Goal: Information Seeking & Learning: Learn about a topic

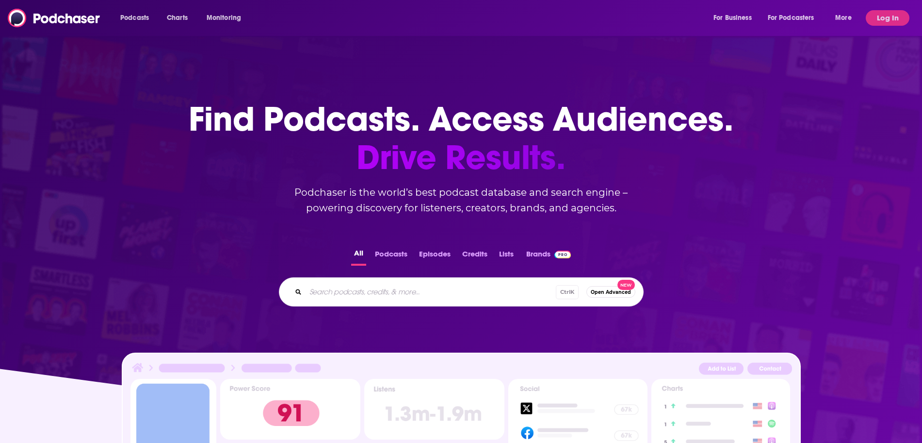
click at [446, 293] on input "Search podcasts, credits, & more..." at bounding box center [431, 292] width 250 height 16
click at [891, 25] on button "Log In" at bounding box center [888, 18] width 44 height 16
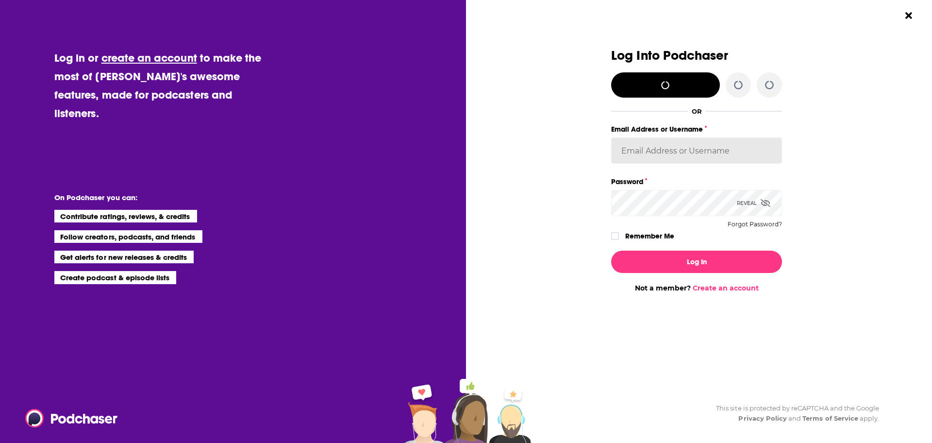
type input "AdelNBM"
click at [613, 240] on label "Dialog" at bounding box center [615, 236] width 8 height 8
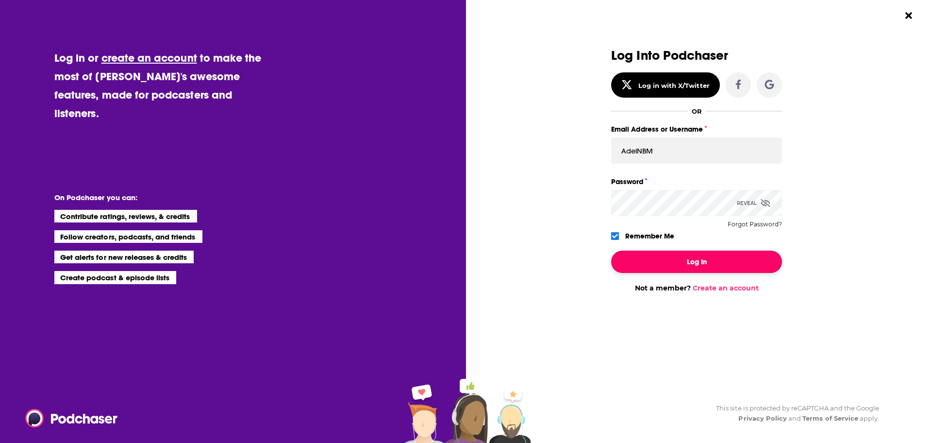
click at [643, 263] on button "Log In" at bounding box center [696, 261] width 171 height 22
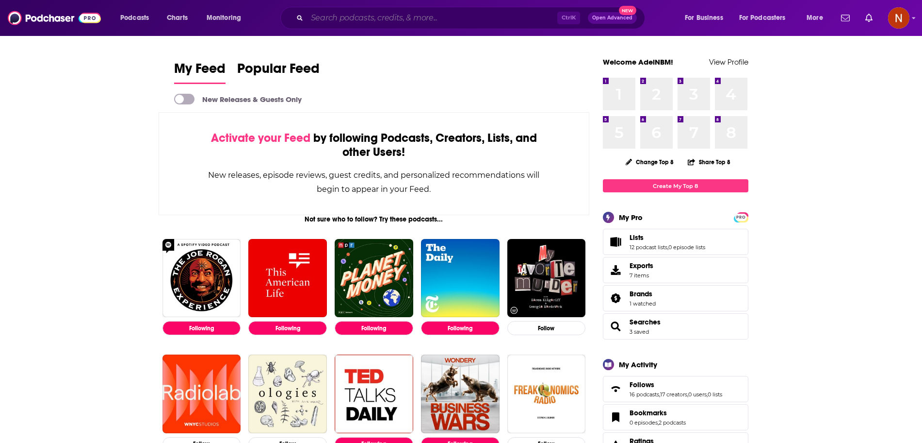
click at [376, 20] on input "Search podcasts, credits, & more..." at bounding box center [432, 18] width 250 height 16
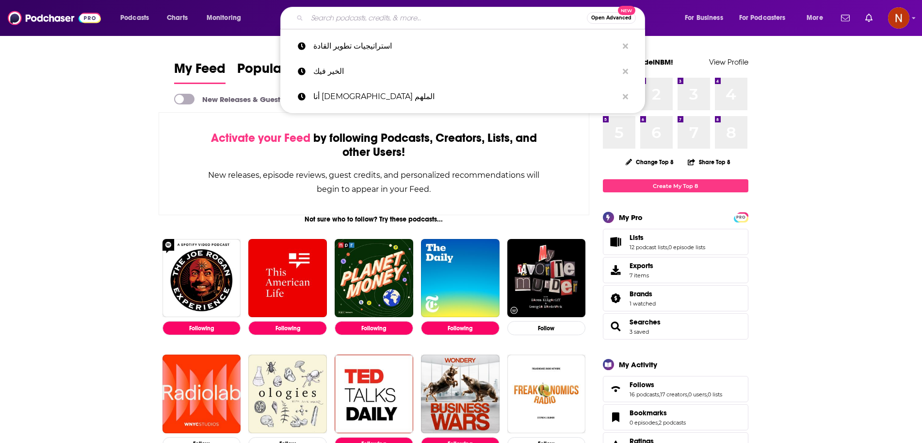
paste input "الخير فيك"
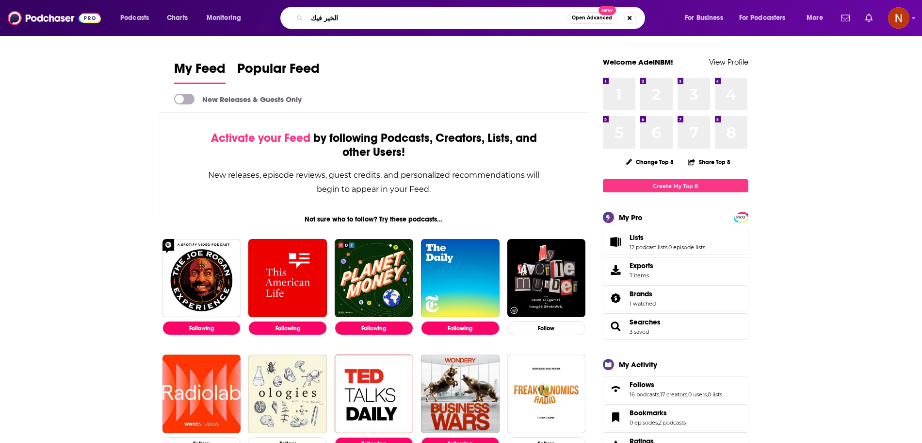
type input "الخير فيك"
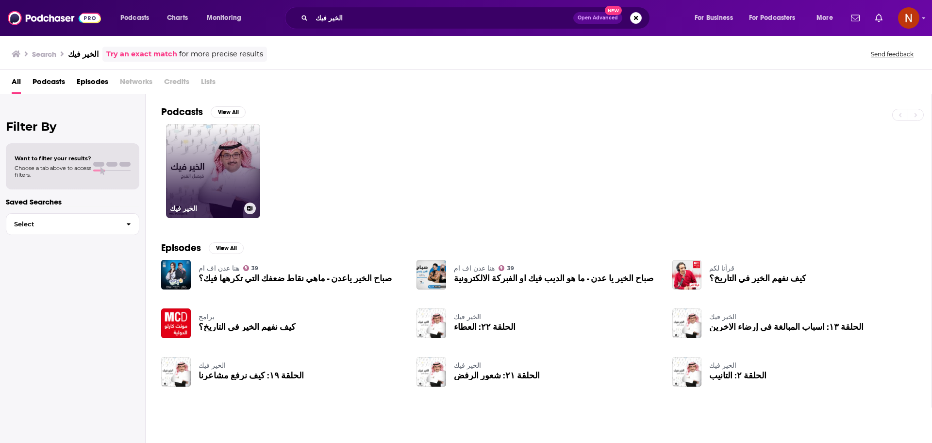
click at [217, 141] on link "الخير فيك" at bounding box center [213, 171] width 94 height 94
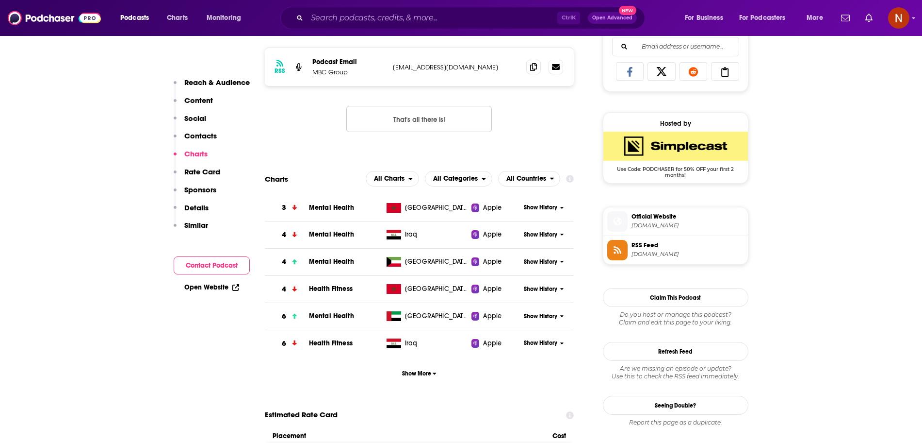
scroll to position [633, 0]
click at [414, 375] on span "Show More" at bounding box center [419, 373] width 34 height 7
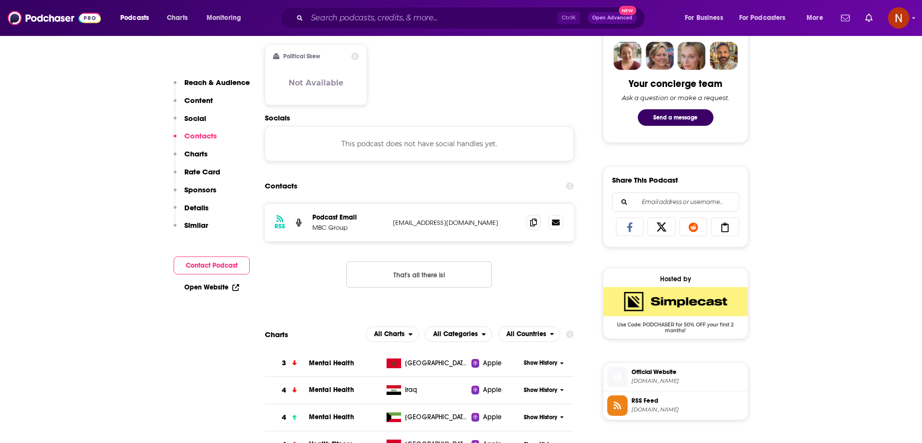
scroll to position [478, 0]
click at [279, 341] on div "Charts All Charts All Categories All Countries" at bounding box center [420, 335] width 310 height 16
click at [314, 361] on span "Mental Health" at bounding box center [331, 363] width 45 height 8
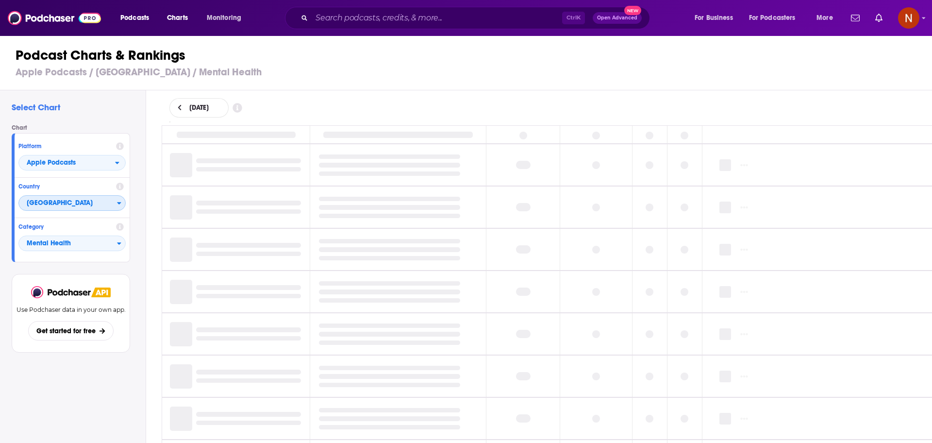
click at [83, 206] on span "[GEOGRAPHIC_DATA]" at bounding box center [68, 203] width 98 height 16
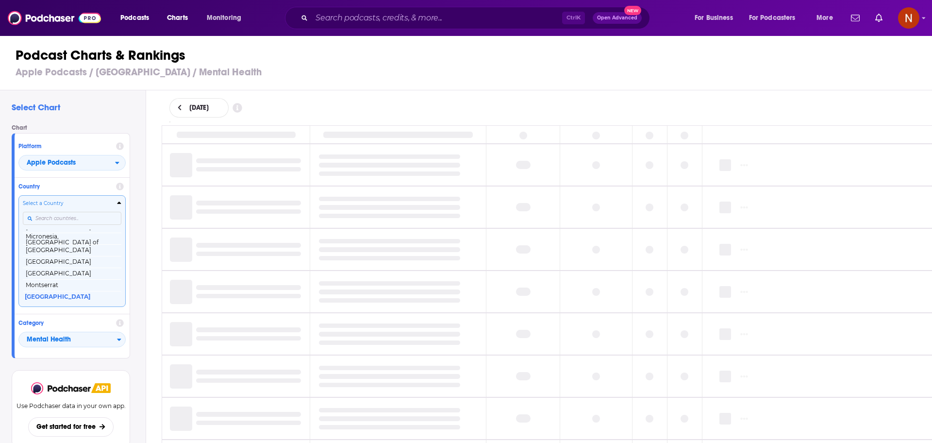
click at [82, 215] on input "Countries" at bounding box center [72, 218] width 98 height 13
type input "sau"
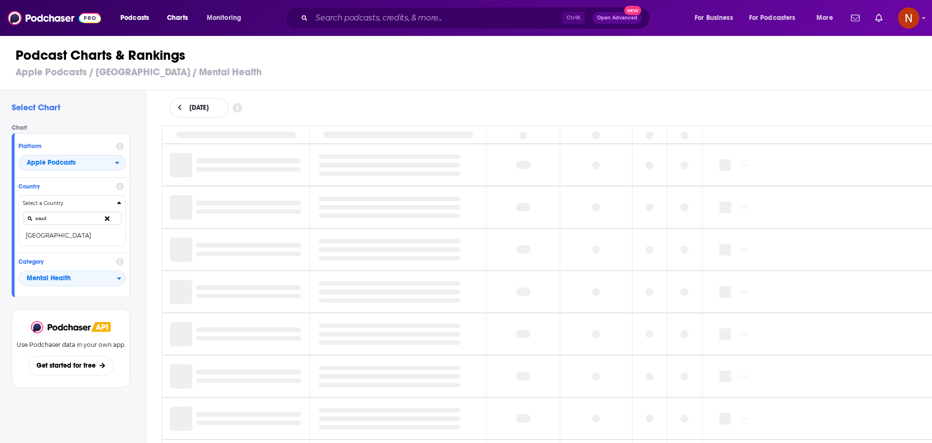
click at [72, 234] on button "[GEOGRAPHIC_DATA]" at bounding box center [72, 236] width 98 height 12
click at [52, 253] on div "Category Mental Health" at bounding box center [72, 273] width 115 height 40
click at [61, 270] on span "Mental Health" at bounding box center [68, 278] width 98 height 16
click at [61, 270] on button "Mental Health" at bounding box center [71, 278] width 107 height 16
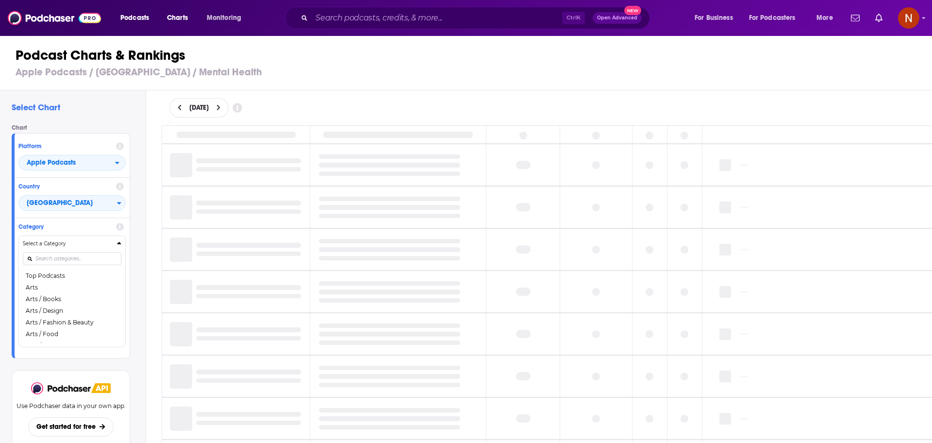
click at [42, 233] on div "Category Select a Category Top Podcasts Arts Arts / Books Arts / Design Arts / …" at bounding box center [72, 285] width 115 height 135
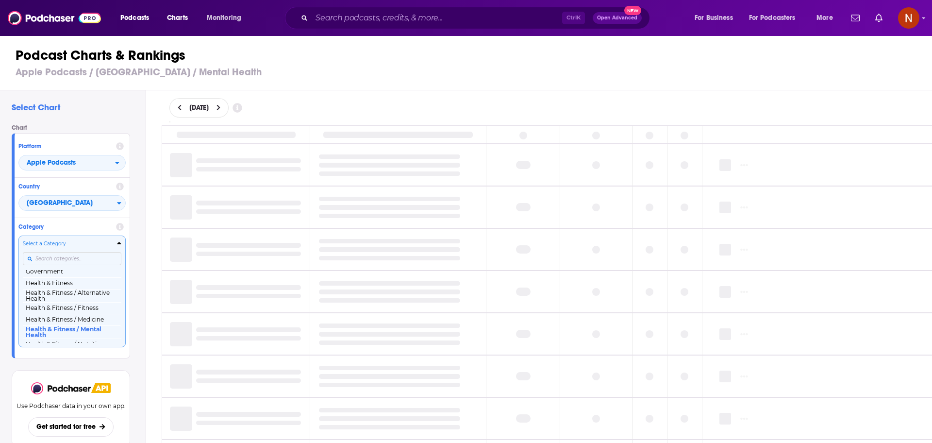
click at [75, 263] on input "Categories" at bounding box center [72, 258] width 98 height 13
type input "men"
click at [72, 298] on button "Health & Fitness / Mental Health" at bounding box center [72, 299] width 98 height 13
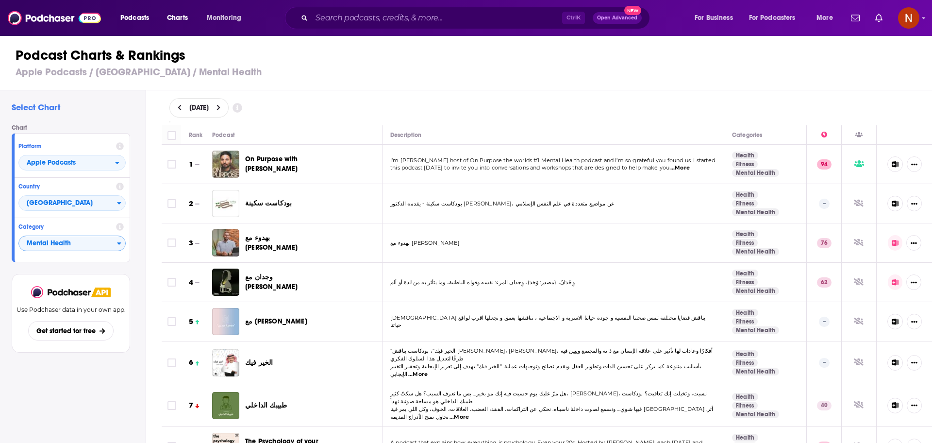
click at [178, 112] on div "[DATE]" at bounding box center [198, 107] width 59 height 19
select select "8"
click at [350, 81] on div "Podcast Charts & Rankings Apple Podcasts / [GEOGRAPHIC_DATA] / Mental Health" at bounding box center [470, 62] width 940 height 55
click at [181, 105] on icon at bounding box center [180, 107] width 4 height 7
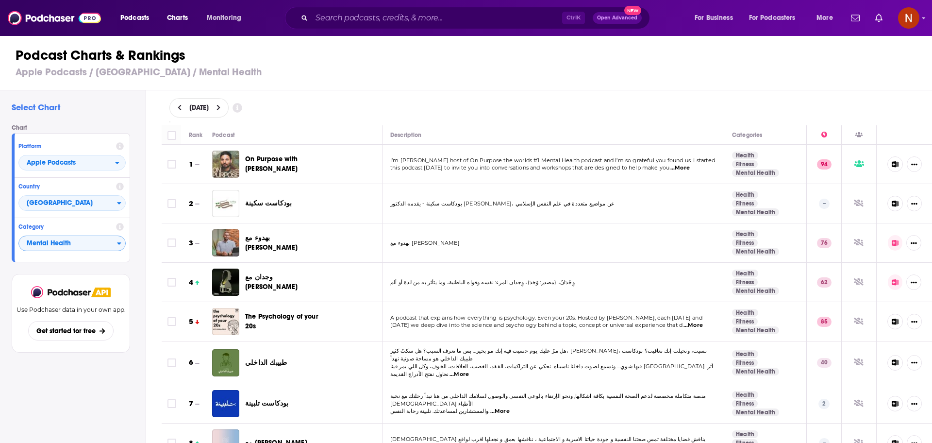
click at [178, 110] on icon at bounding box center [180, 107] width 4 height 7
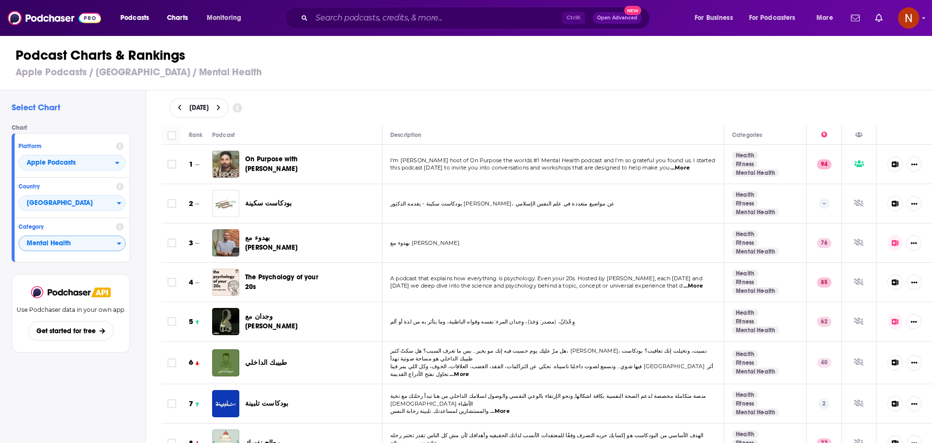
click at [178, 110] on icon at bounding box center [180, 107] width 4 height 7
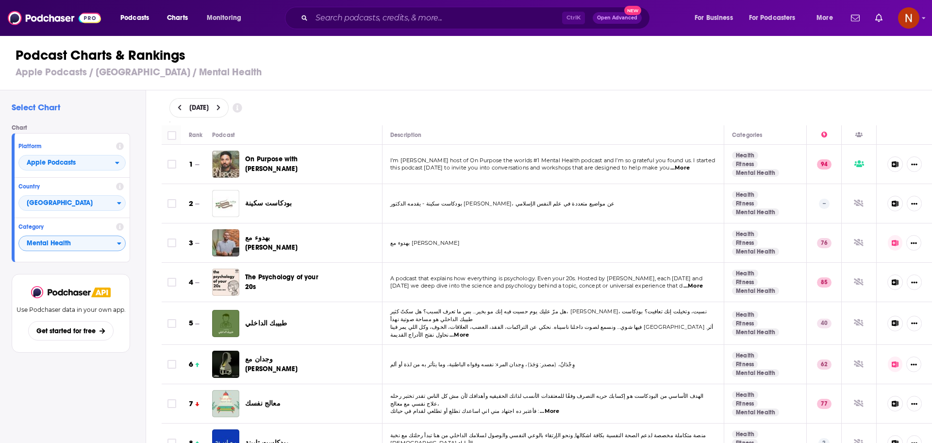
click at [178, 110] on icon at bounding box center [180, 107] width 4 height 7
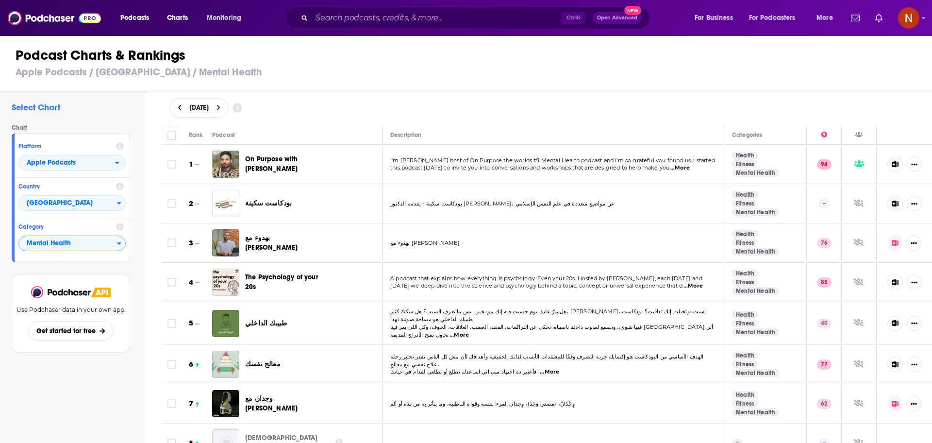
click at [182, 106] on button at bounding box center [180, 108] width 10 height 8
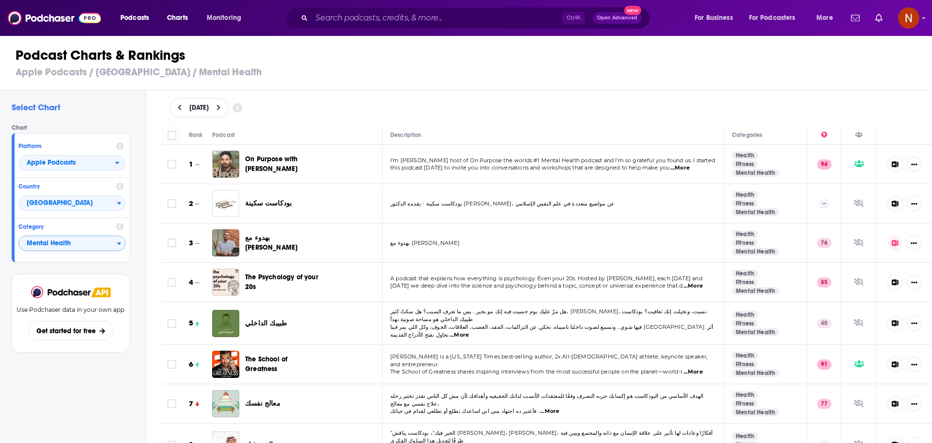
click at [183, 112] on button at bounding box center [180, 108] width 10 height 8
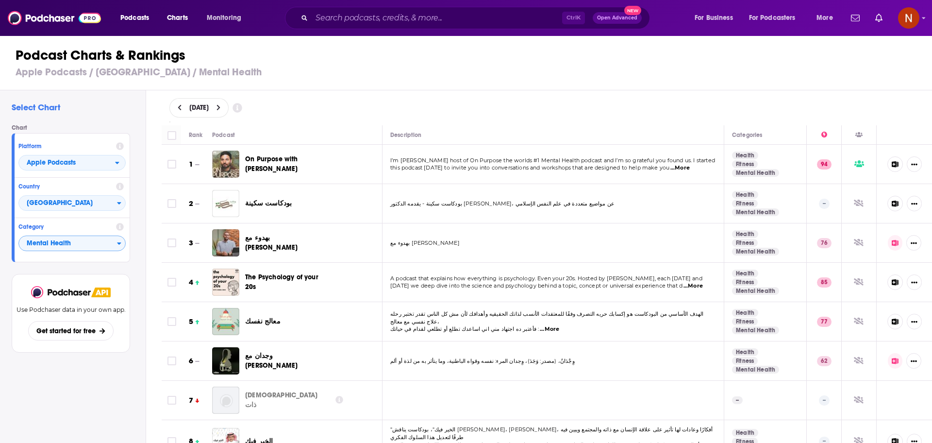
click at [209, 110] on span "[DATE]" at bounding box center [198, 107] width 19 height 7
click at [259, 133] on select "2025" at bounding box center [239, 135] width 49 height 8
click at [203, 135] on select "June July August September" at bounding box center [202, 135] width 49 height 8
select select "7"
click at [178, 131] on select "June July August September" at bounding box center [202, 135] width 49 height 8
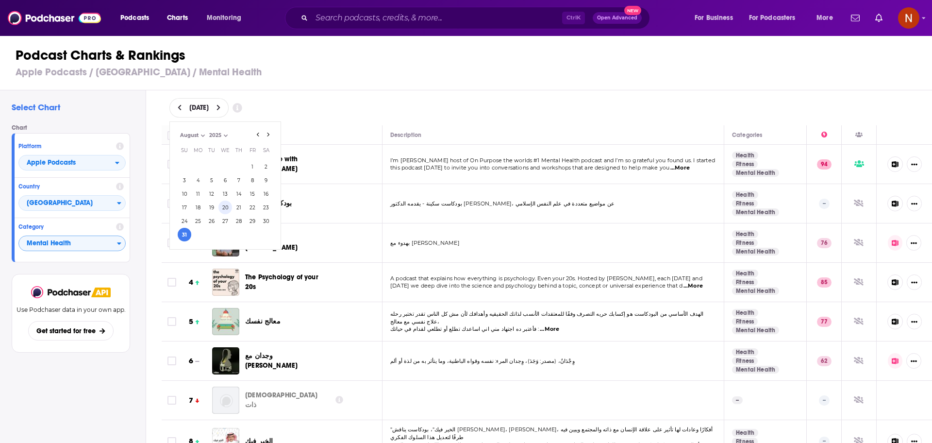
click at [221, 208] on button "20" at bounding box center [225, 207] width 14 height 14
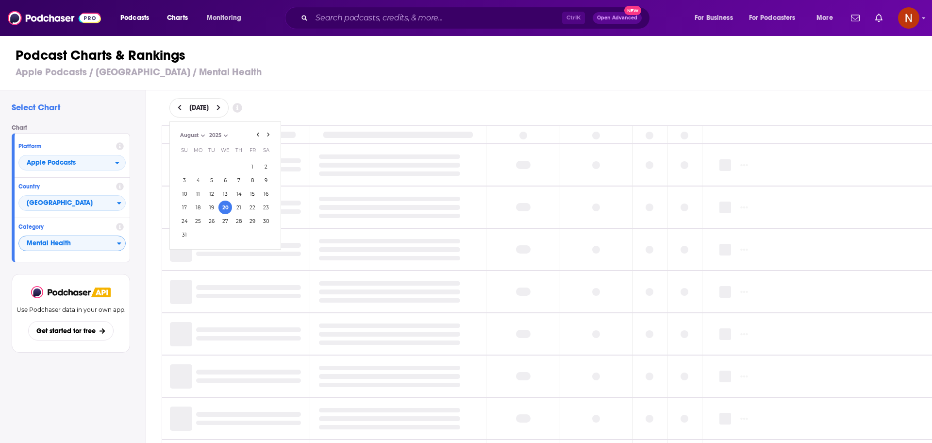
click at [366, 91] on div "[DATE] [DATE] Month: June July August September August Year: 2025 2025 Su Mo Tu…" at bounding box center [547, 107] width 786 height 35
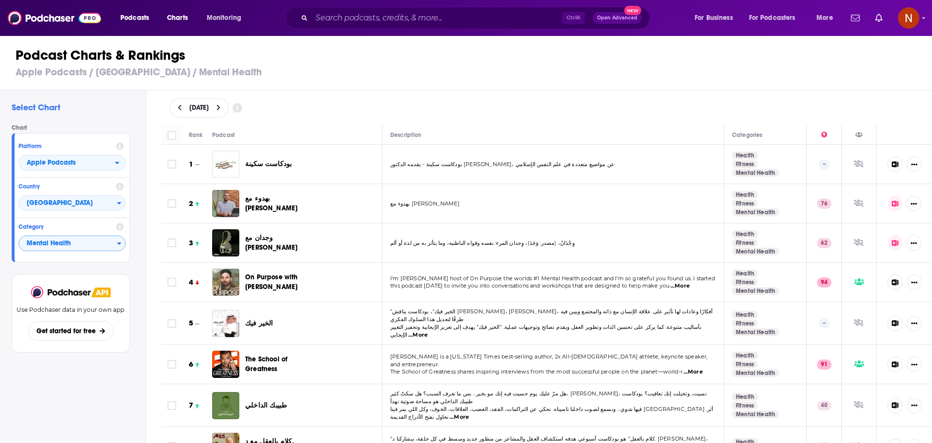
click at [209, 106] on span "[DATE]" at bounding box center [198, 107] width 19 height 7
select select "7"
click at [224, 195] on button "13" at bounding box center [225, 194] width 14 height 14
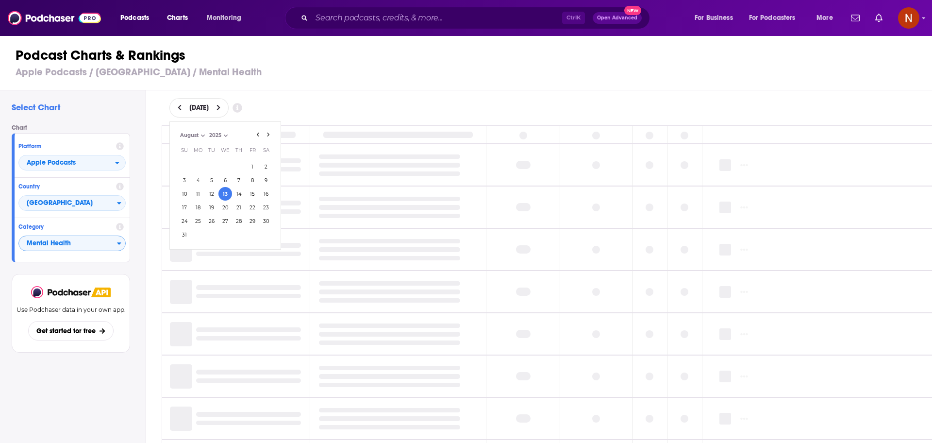
click at [444, 108] on div "[DATE] [DATE] Month: June July August September August Year: 2025 2025 Su Mo Tu…" at bounding box center [546, 107] width 755 height 19
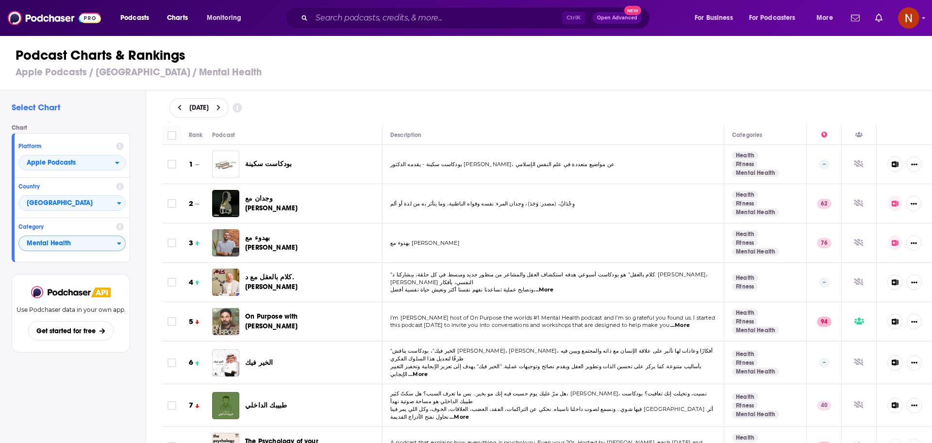
click at [222, 112] on div "[DATE]" at bounding box center [198, 107] width 59 height 19
select select "7"
click at [252, 167] on button "1" at bounding box center [253, 167] width 14 height 14
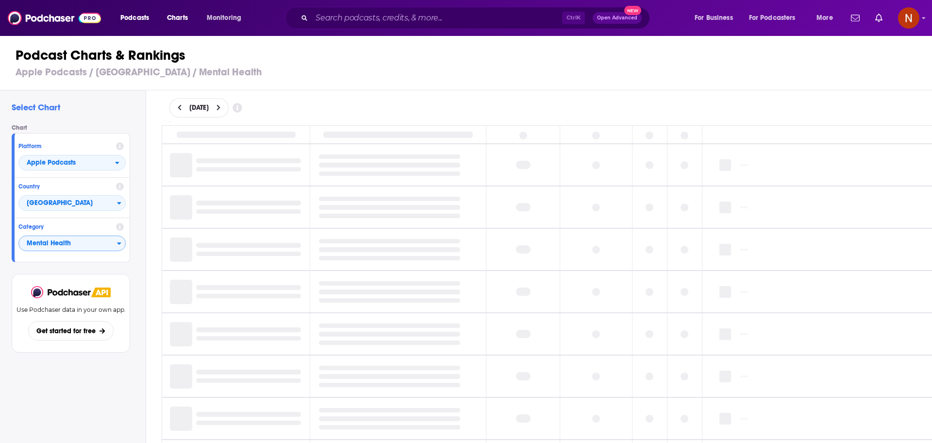
click at [384, 107] on div "[DATE]" at bounding box center [546, 107] width 755 height 19
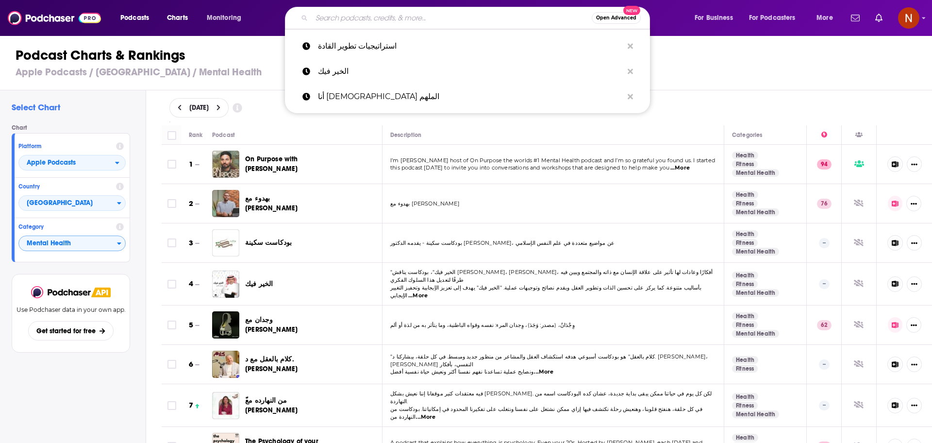
click at [365, 18] on input "Search podcasts, credits, & more..." at bounding box center [452, 18] width 280 height 16
click at [362, 50] on p "استراتيجيات تطوير القادة" at bounding box center [470, 45] width 305 height 25
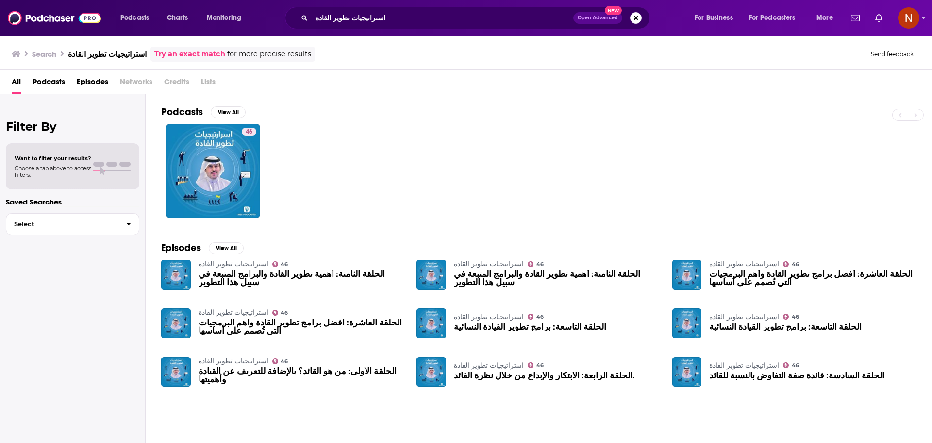
click at [373, 28] on div "استراتيجيات تطوير القادة Open Advanced New" at bounding box center [467, 18] width 365 height 22
click at [379, 70] on div "All Podcasts Episodes Networks Credits Lists" at bounding box center [466, 82] width 932 height 24
click at [403, 18] on input "استراتيجيات تطوير القادة" at bounding box center [443, 18] width 262 height 16
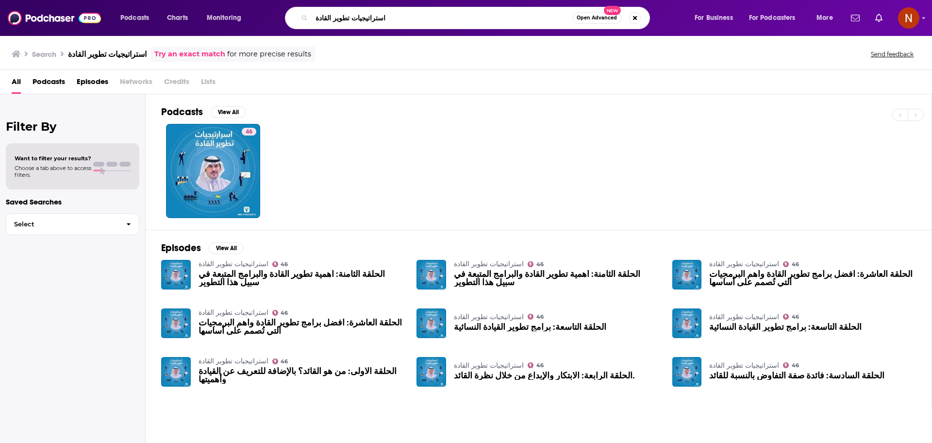
click at [403, 18] on input "استراتيجيات تطوير القادة" at bounding box center [442, 18] width 261 height 16
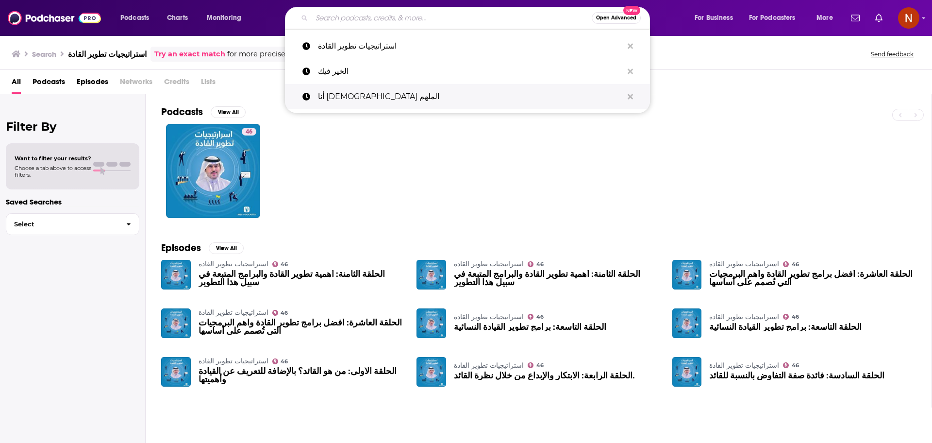
click at [366, 95] on p "أنا [DEMOGRAPHIC_DATA] الملهم" at bounding box center [470, 96] width 305 height 25
type input "أنا [DEMOGRAPHIC_DATA] الملهم"
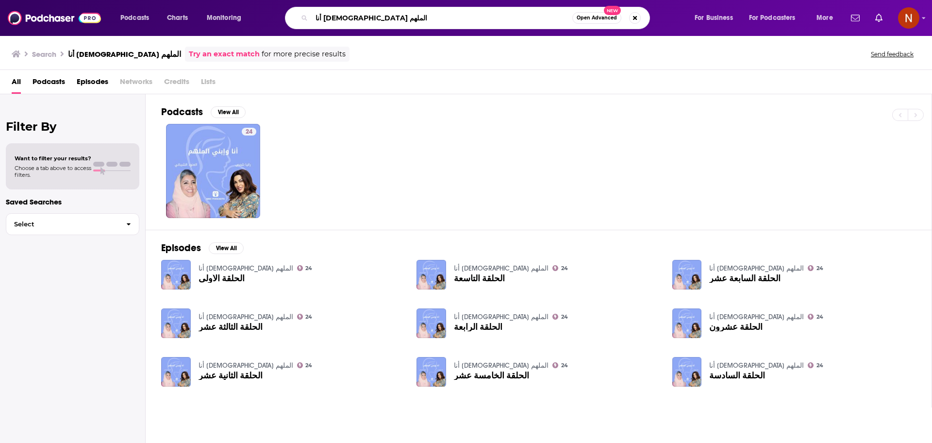
click at [389, 20] on input "أنا [DEMOGRAPHIC_DATA] الملهم" at bounding box center [442, 18] width 261 height 16
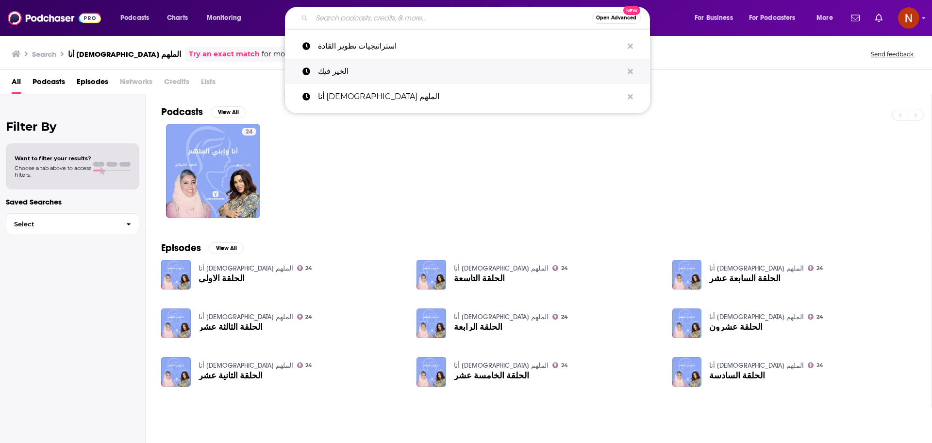
click at [363, 64] on p "الخير فيك" at bounding box center [470, 71] width 305 height 25
type input "الخير فيك"
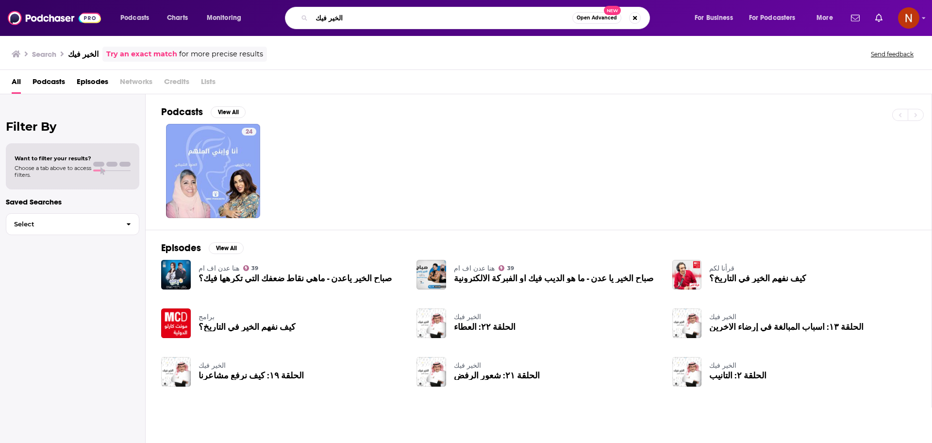
click at [370, 12] on input "الخير فيك" at bounding box center [442, 18] width 261 height 16
click at [369, 19] on input "الخير فيك" at bounding box center [442, 18] width 261 height 16
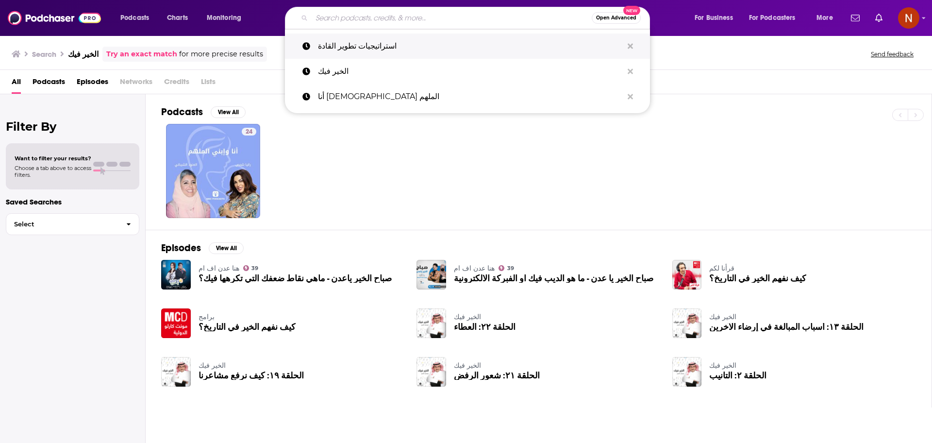
click at [367, 48] on p "استراتيجيات تطوير القادة" at bounding box center [470, 45] width 305 height 25
type input "استراتيجيات تطوير القادة"
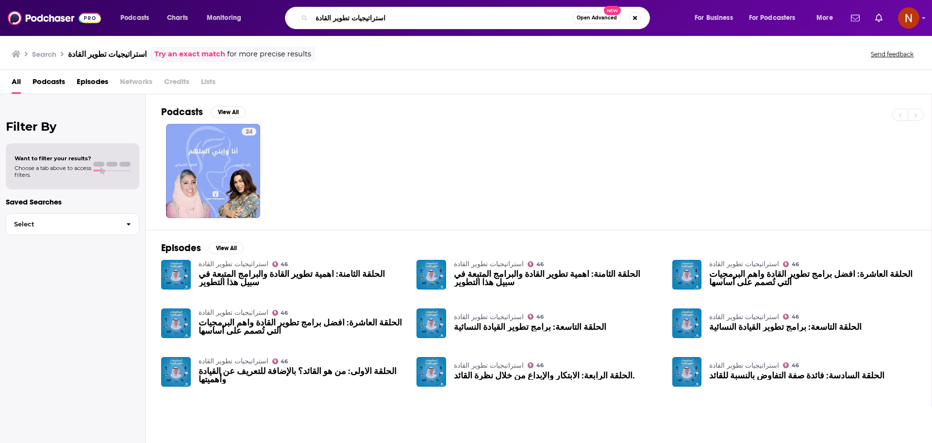
click at [404, 16] on input "استراتيجيات تطوير القادة" at bounding box center [442, 18] width 261 height 16
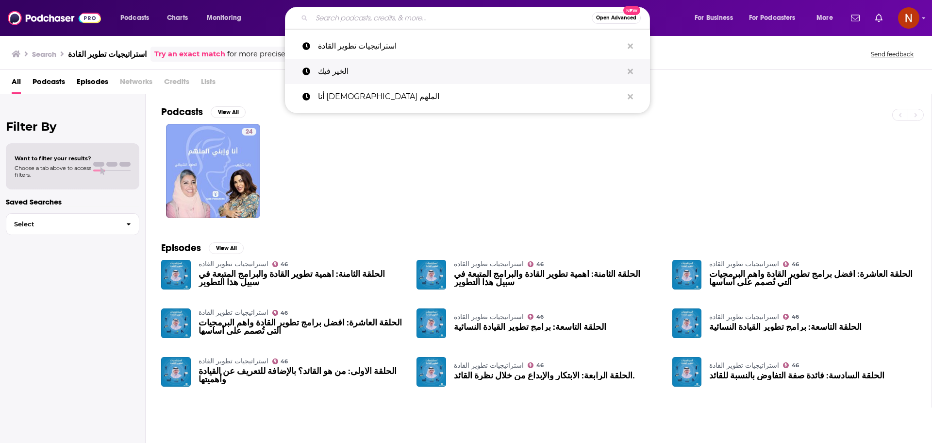
click at [379, 78] on p "الخير فيك" at bounding box center [470, 71] width 305 height 25
type input "الخير فيك"
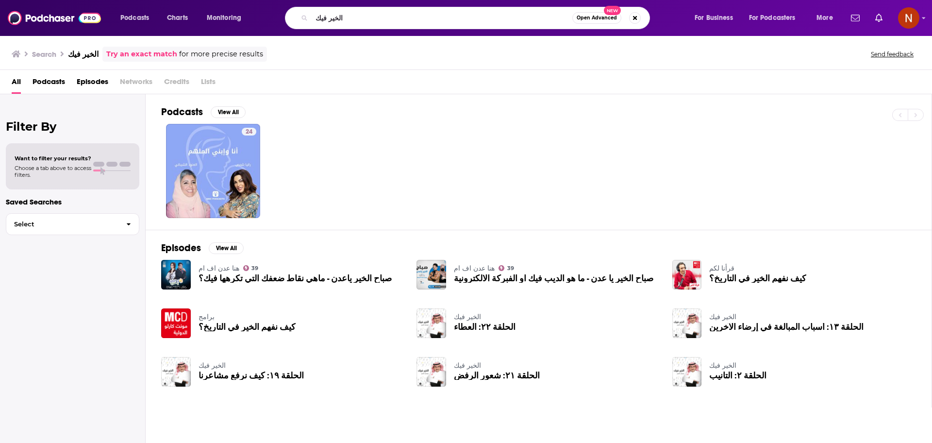
click at [400, 27] on div "الخير فيك Open Advanced New" at bounding box center [467, 18] width 365 height 22
click at [360, 28] on div "الخير فيك Open Advanced New" at bounding box center [467, 18] width 365 height 22
click at [366, 17] on input "الخير فيك" at bounding box center [442, 18] width 261 height 16
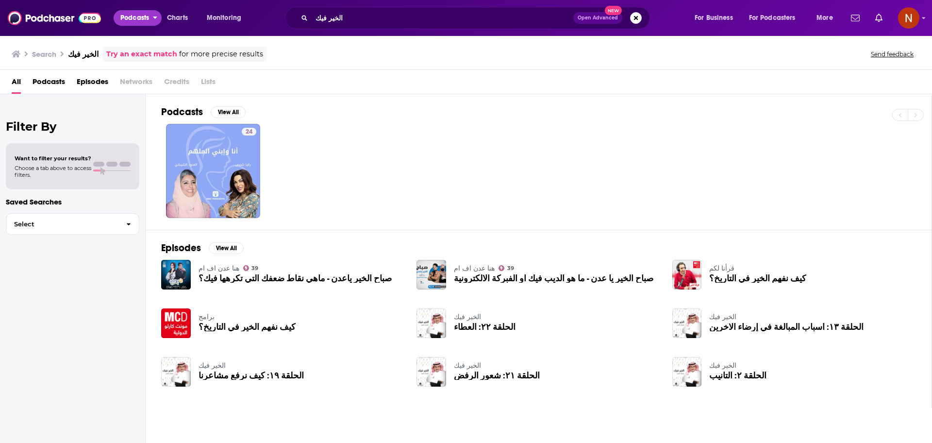
click at [139, 16] on span "Podcasts" at bounding box center [134, 18] width 29 height 14
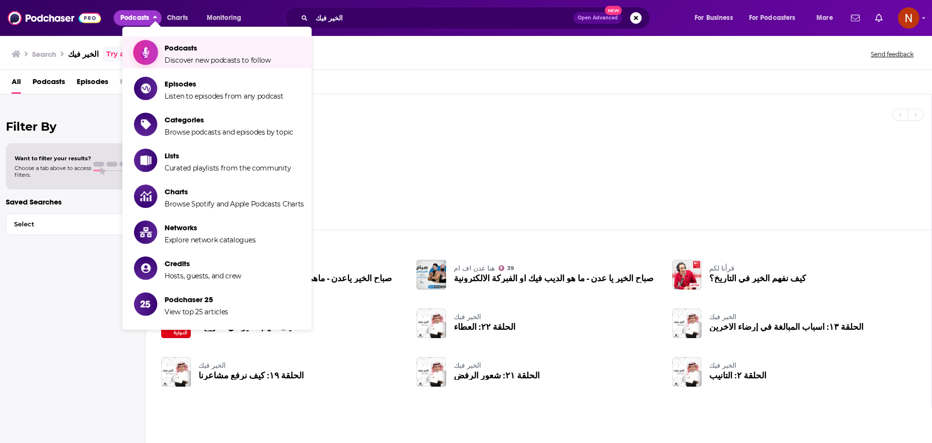
click at [179, 52] on span "Podcasts" at bounding box center [217, 47] width 106 height 9
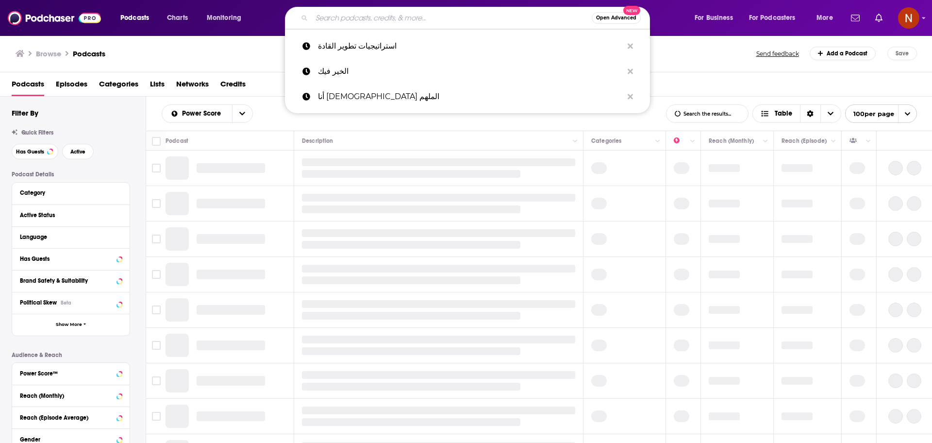
click at [386, 18] on input "Search podcasts, credits, & more..." at bounding box center [452, 18] width 280 height 16
paste input "الخير فيك"
type input "الخير فيك"
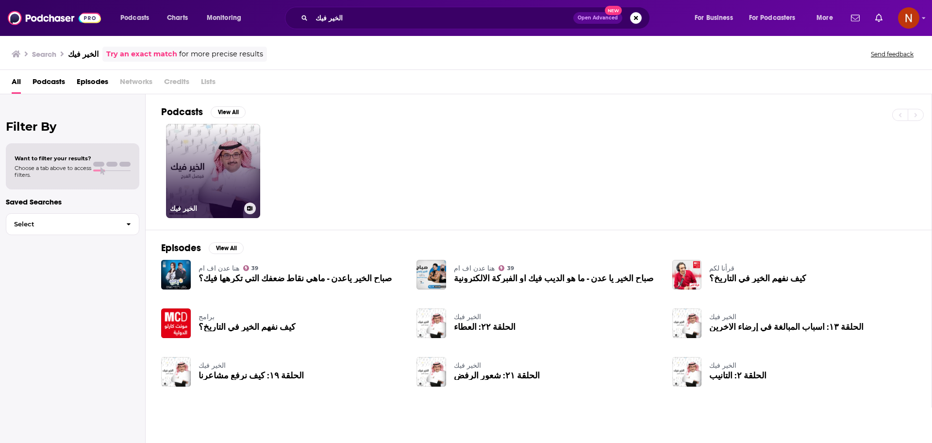
click at [204, 148] on link "الخير فيك" at bounding box center [213, 171] width 94 height 94
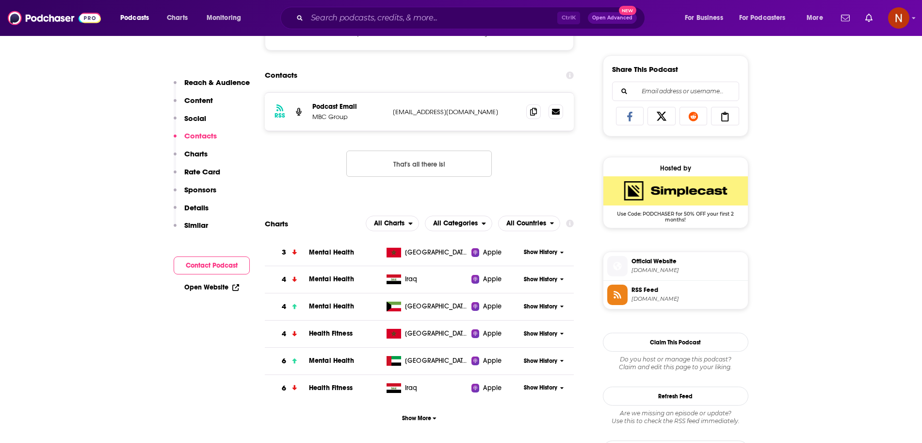
scroll to position [590, 0]
click at [438, 419] on button "Show More" at bounding box center [420, 417] width 310 height 18
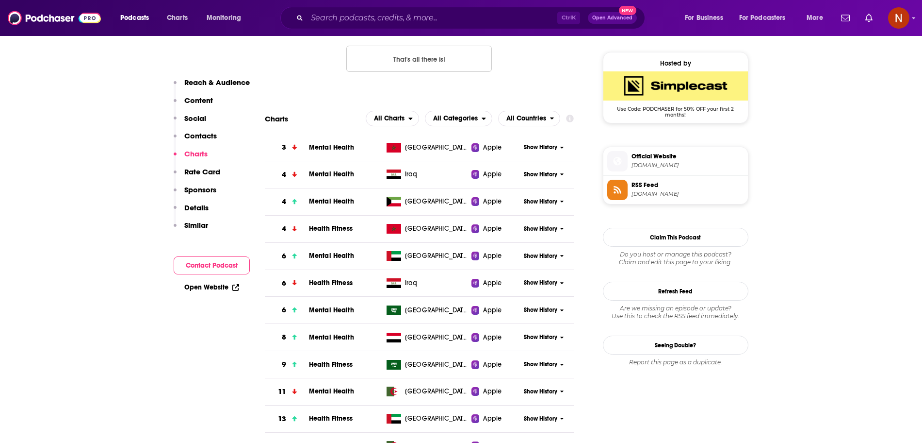
scroll to position [694, 0]
click at [537, 310] on span "Show History" at bounding box center [540, 309] width 33 height 8
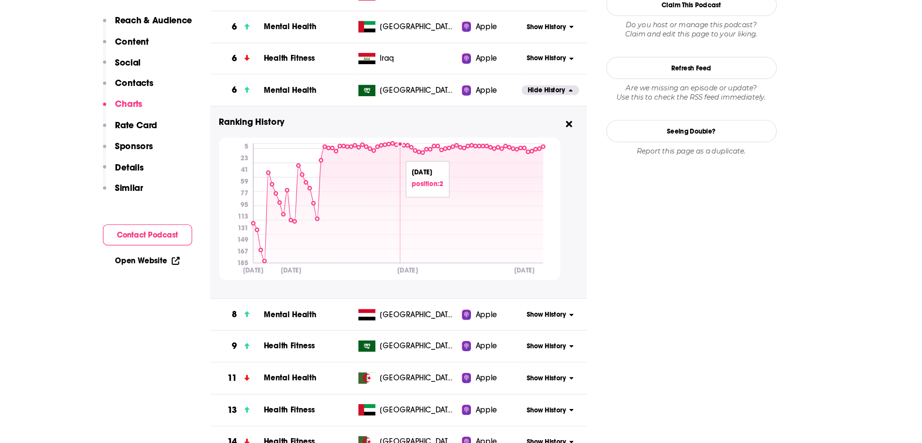
scroll to position [861, 0]
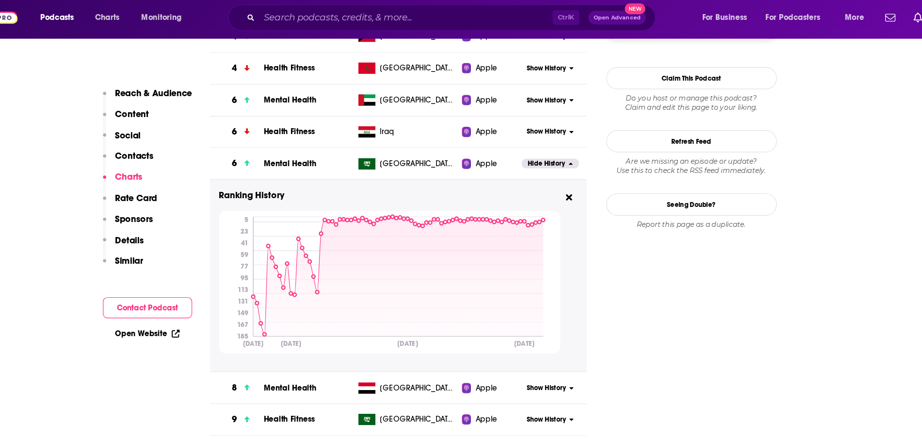
click at [564, 82] on div "Show History" at bounding box center [558, 89] width 55 height 24
click at [560, 91] on span "Show History" at bounding box center [551, 88] width 33 height 8
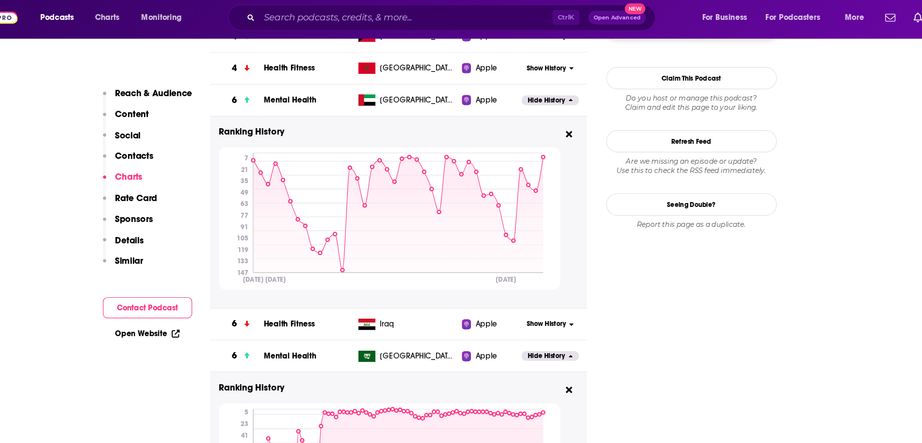
click at [432, 90] on span "[GEOGRAPHIC_DATA]" at bounding box center [441, 88] width 63 height 10
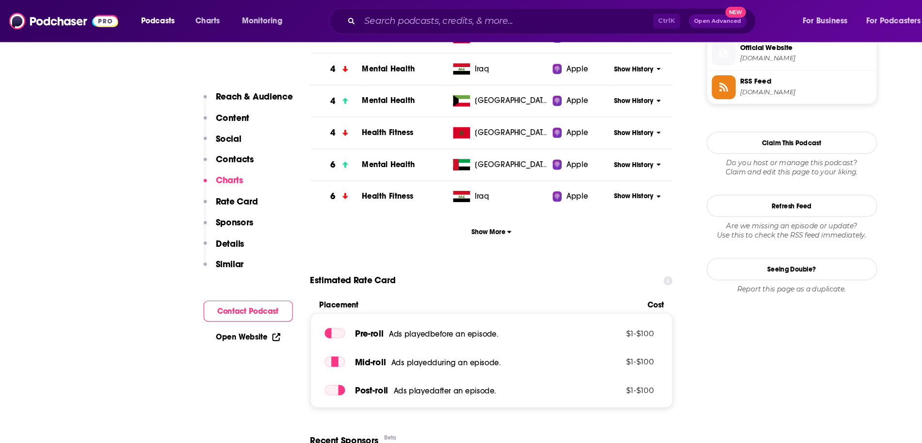
scroll to position [805, 0]
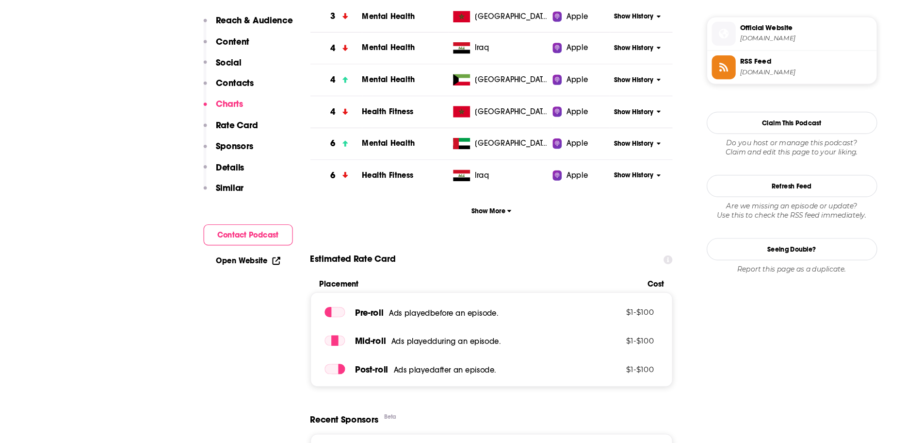
scroll to position [761, 0]
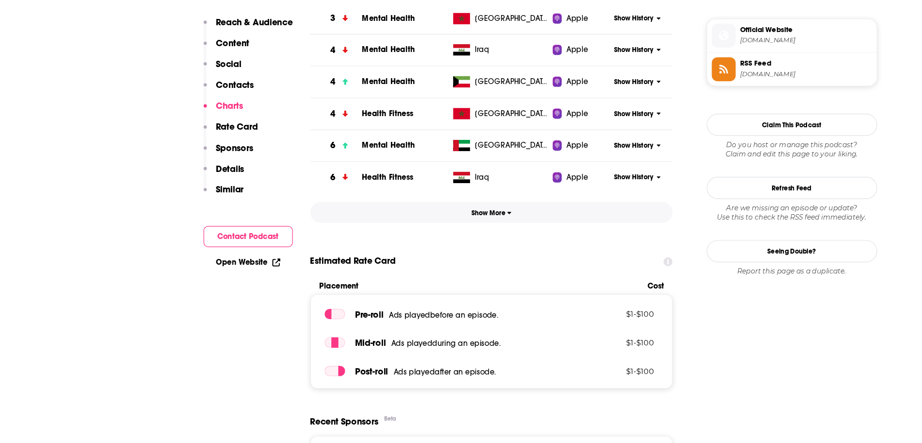
click at [441, 248] on button "Show More" at bounding box center [420, 245] width 310 height 18
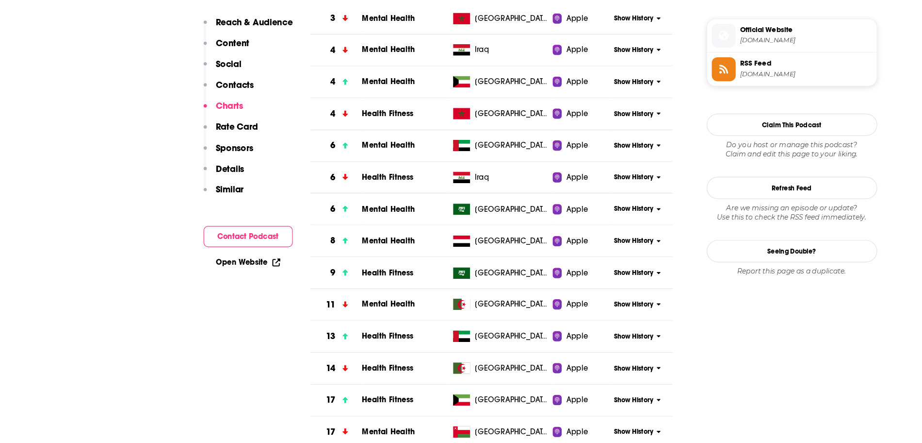
click at [542, 245] on span "Show History" at bounding box center [540, 242] width 33 height 8
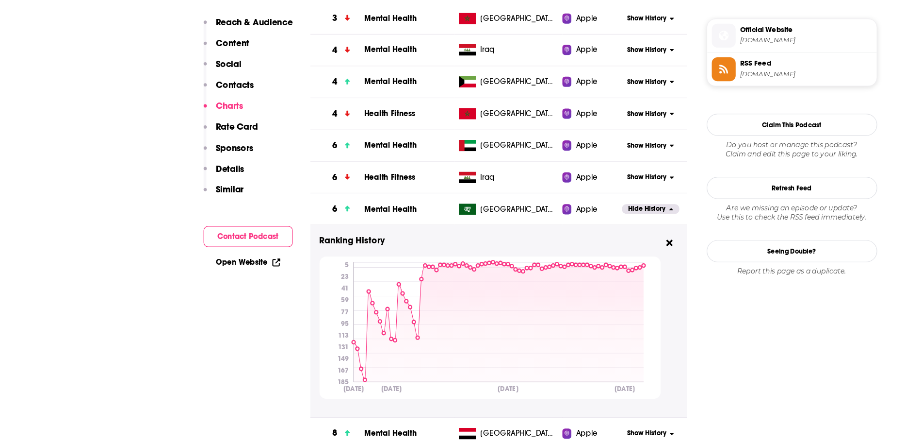
click at [422, 244] on span "[GEOGRAPHIC_DATA]" at bounding box center [441, 242] width 63 height 10
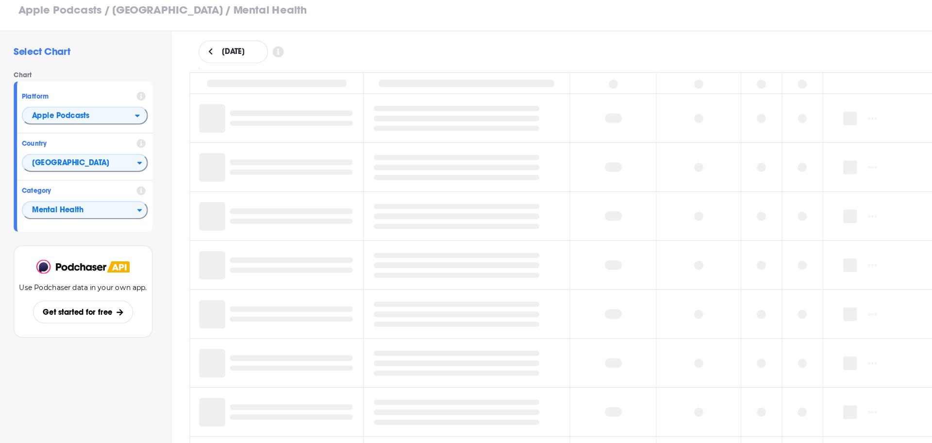
click at [209, 108] on span "[DATE]" at bounding box center [198, 107] width 19 height 7
click at [195, 108] on span "[DATE]" at bounding box center [198, 107] width 19 height 7
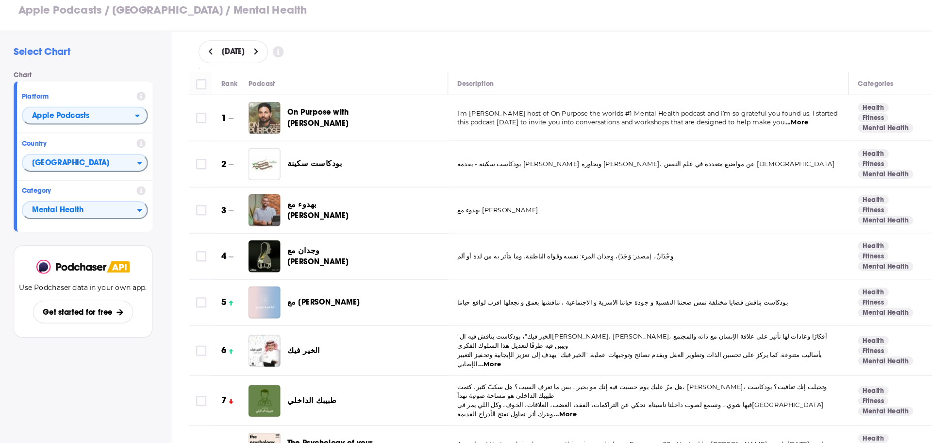
click at [200, 103] on div "[DATE]" at bounding box center [198, 107] width 59 height 19
click at [207, 138] on select "June July August September" at bounding box center [202, 135] width 49 height 8
select select "6"
click at [178, 131] on select "June July August September" at bounding box center [202, 135] width 49 height 8
click at [199, 223] on button "28" at bounding box center [198, 221] width 14 height 14
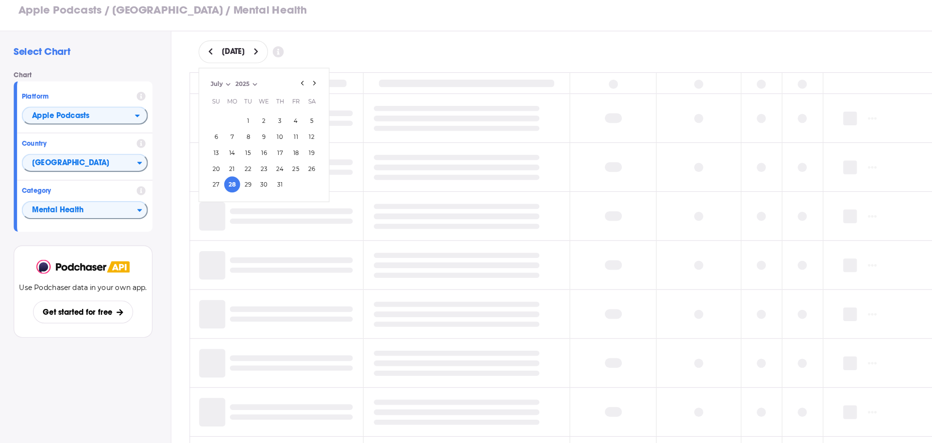
click at [314, 103] on div "July 28, 2025 July 2025 Month: June July August September July Year: 2025 2025 …" at bounding box center [546, 107] width 755 height 19
